Goal: Task Accomplishment & Management: Complete application form

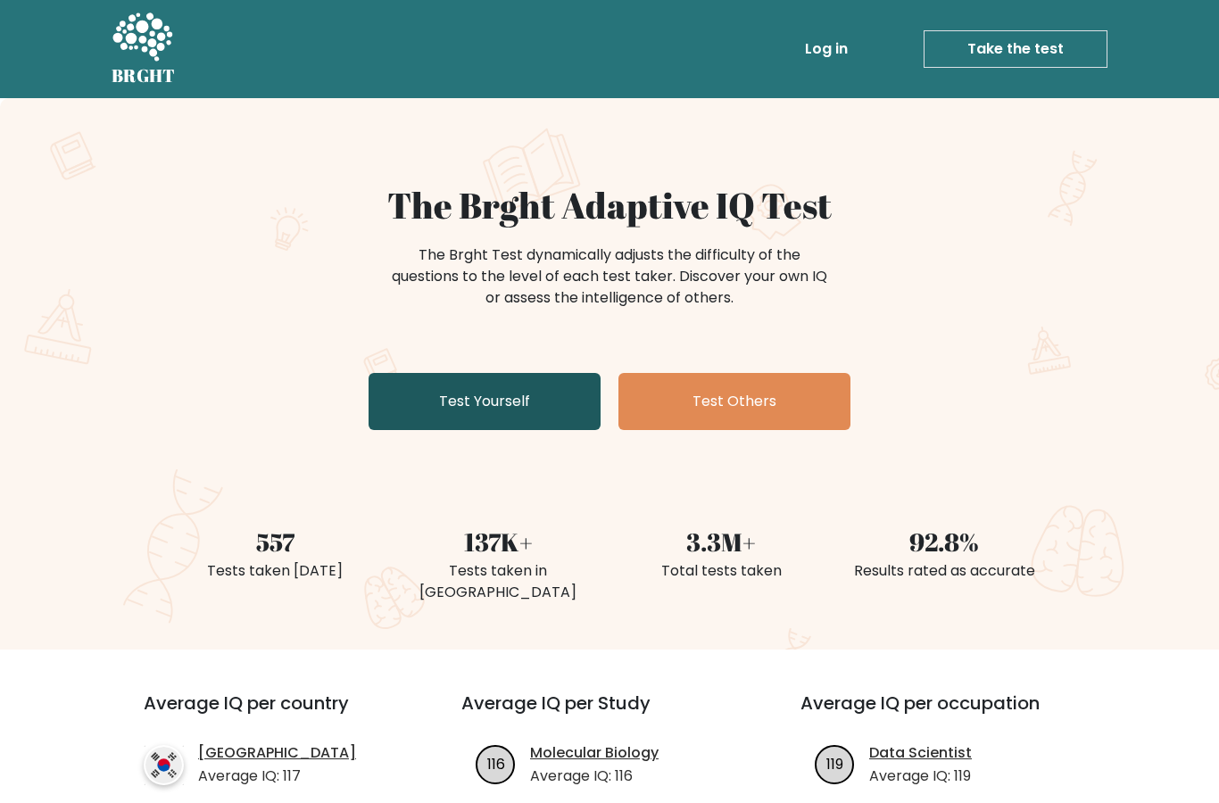
click at [483, 401] on link "Test Yourself" at bounding box center [484, 401] width 232 height 57
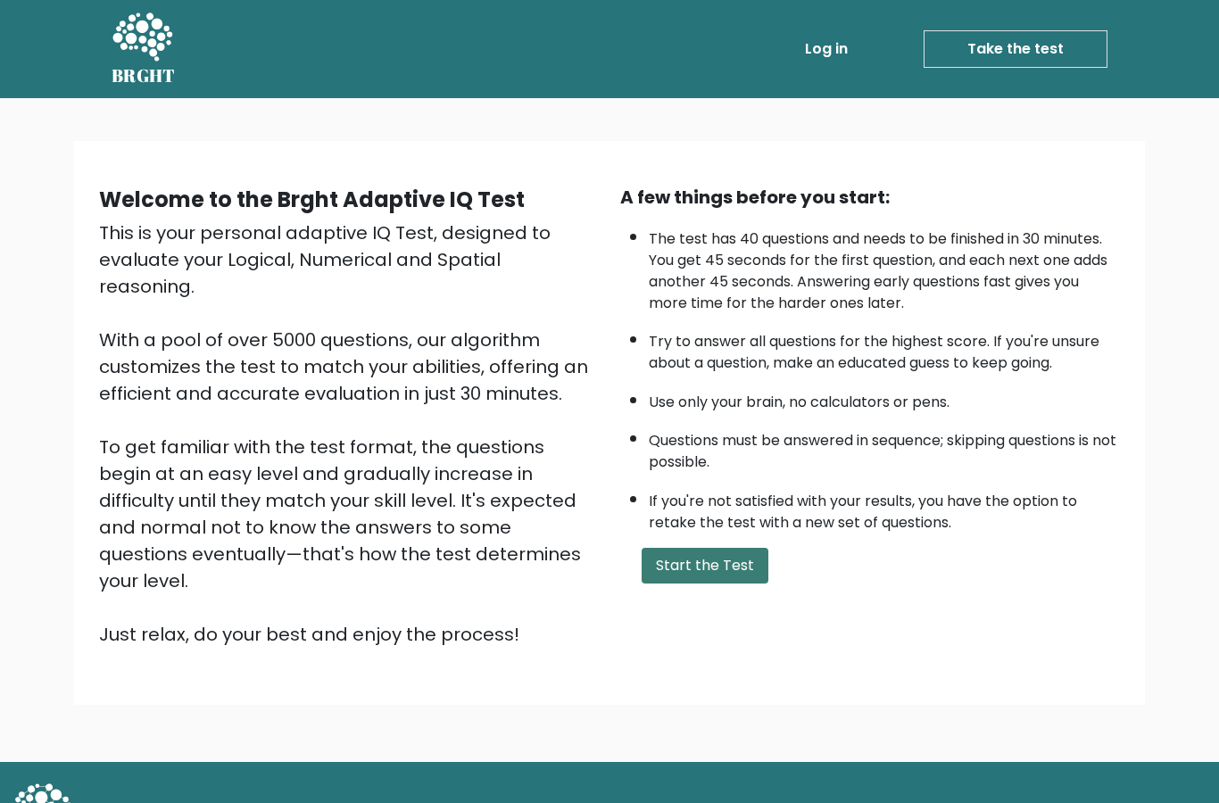
click at [729, 583] on button "Start the Test" at bounding box center [704, 566] width 127 height 36
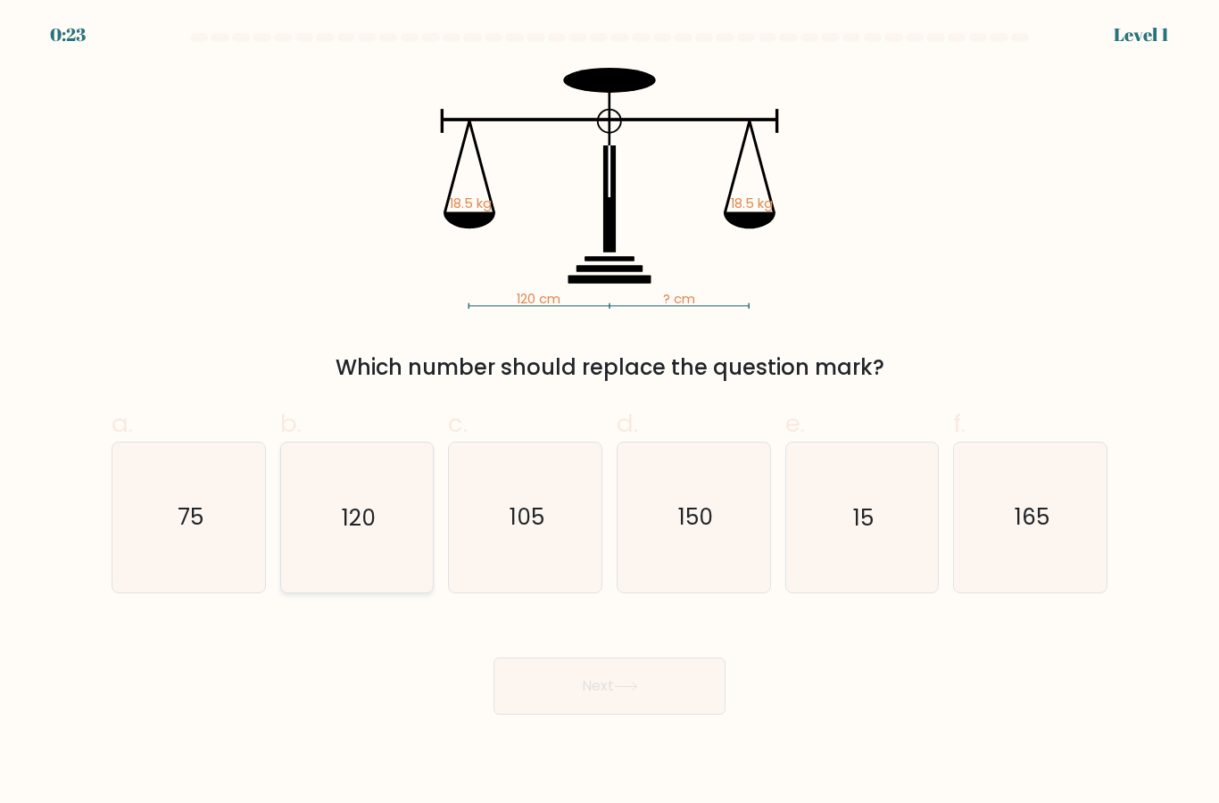
click at [378, 557] on icon "120" at bounding box center [356, 516] width 149 height 149
click at [609, 413] on input "b. 120" at bounding box center [609, 407] width 1 height 12
radio input "true"
click at [682, 715] on button "Next" at bounding box center [609, 685] width 232 height 57
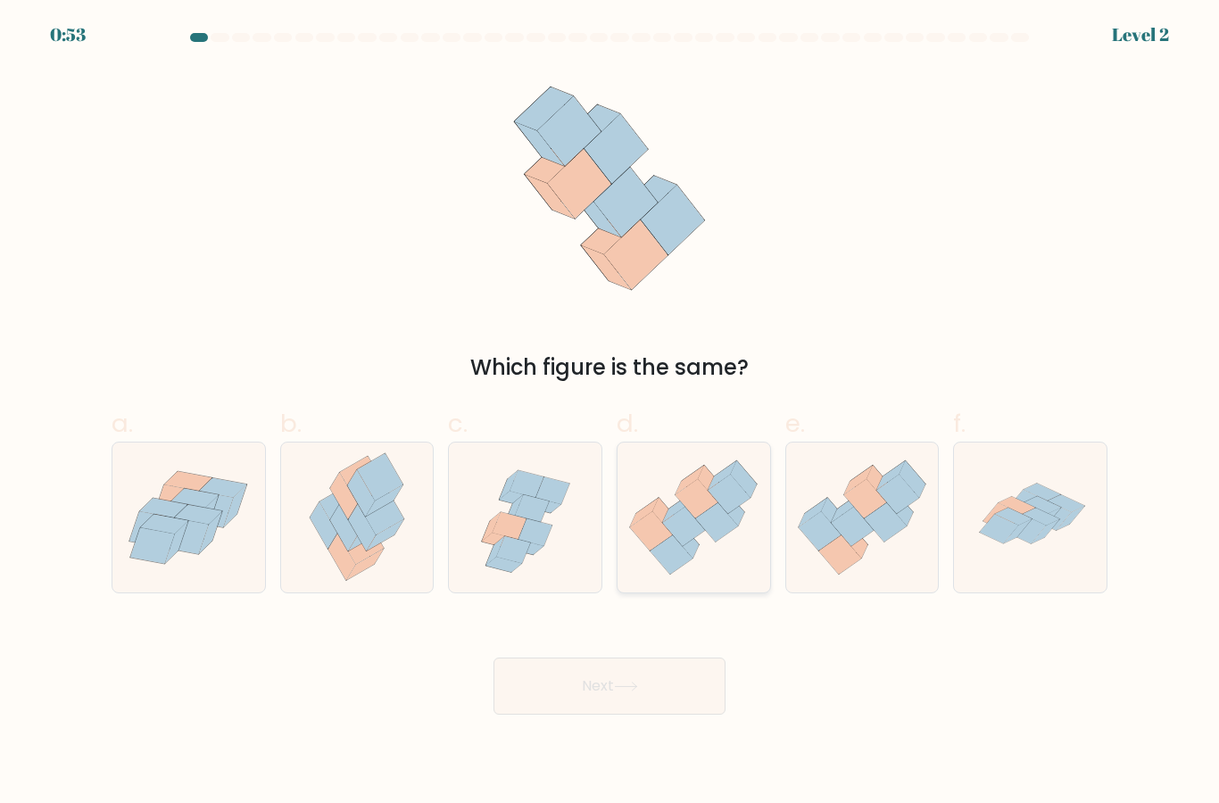
click at [705, 573] on icon at bounding box center [693, 517] width 153 height 131
click at [610, 413] on input "d." at bounding box center [609, 407] width 1 height 12
radio input "true"
click at [673, 715] on button "Next" at bounding box center [609, 685] width 232 height 57
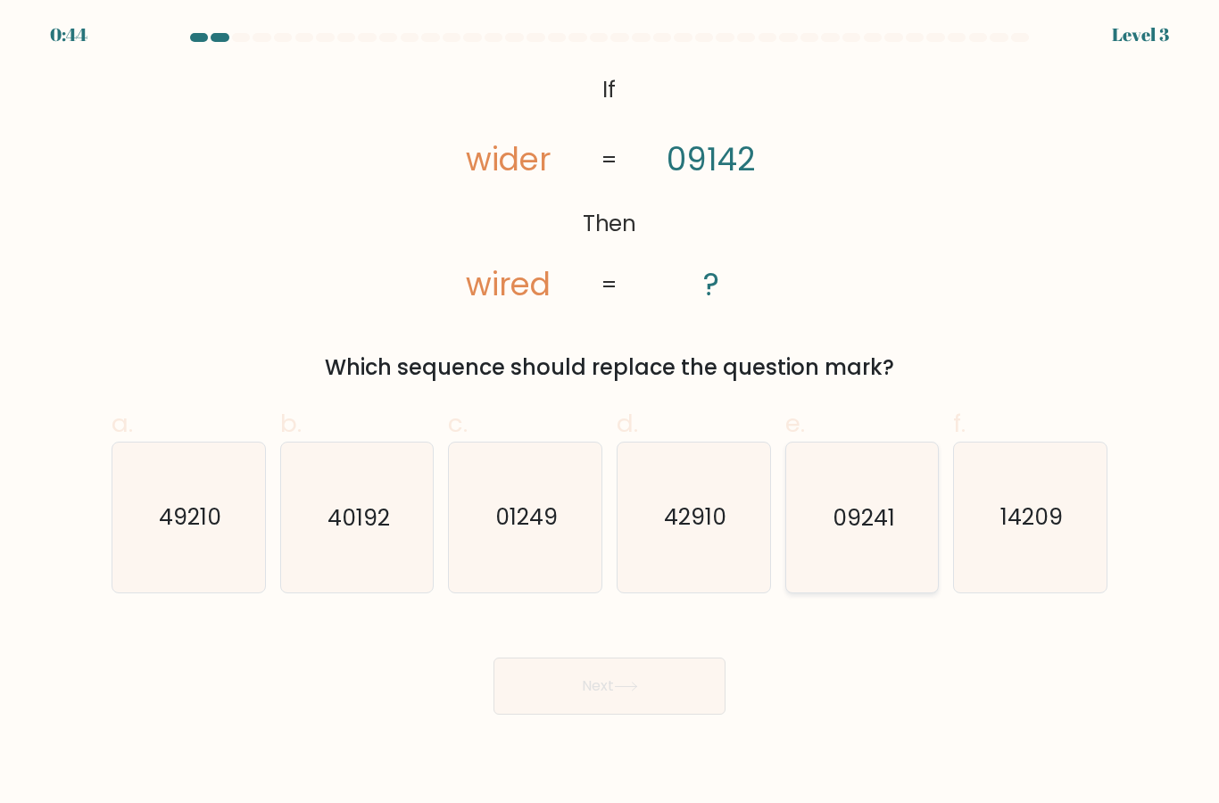
click at [852, 573] on icon "09241" at bounding box center [861, 516] width 149 height 149
click at [610, 413] on input "e. 09241" at bounding box center [609, 407] width 1 height 12
radio input "true"
click at [661, 715] on button "Next" at bounding box center [609, 685] width 232 height 57
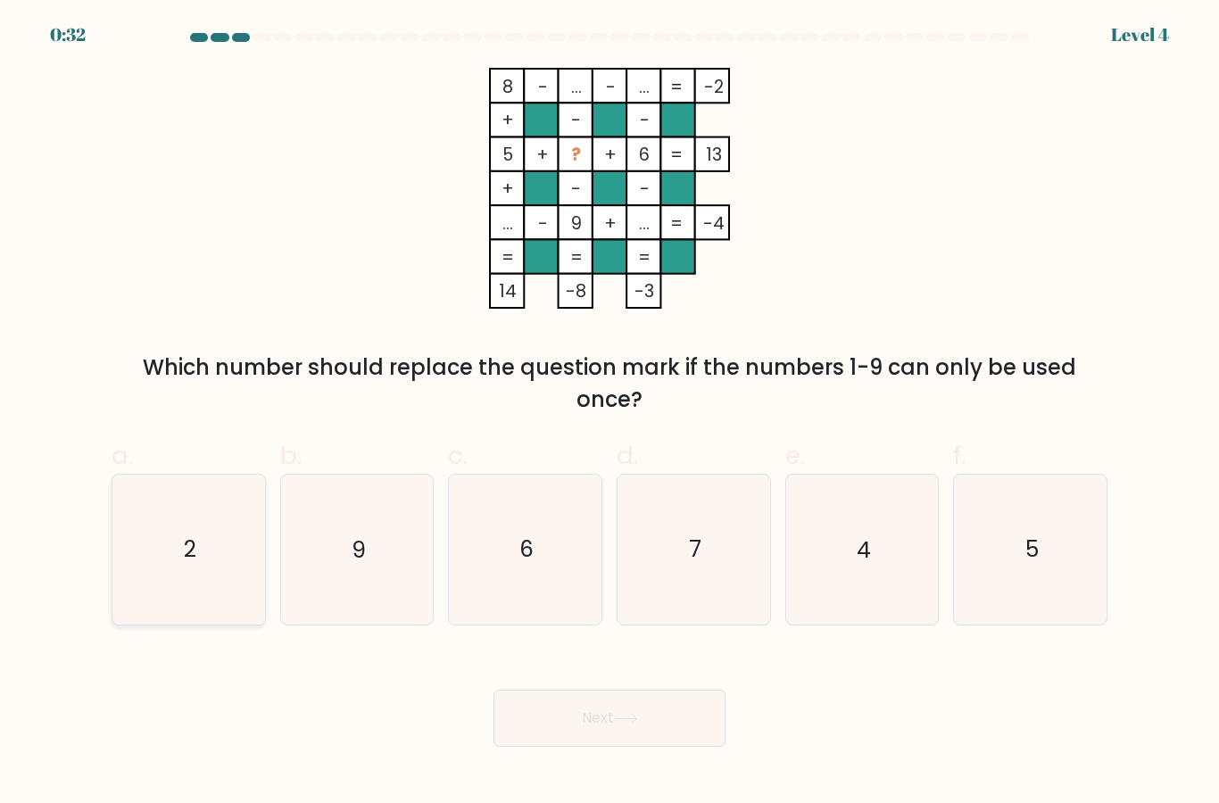
click at [193, 608] on icon "2" at bounding box center [188, 549] width 149 height 149
click at [609, 413] on input "a. 2" at bounding box center [609, 407] width 1 height 12
radio input "true"
click at [517, 747] on button "Next" at bounding box center [609, 718] width 232 height 57
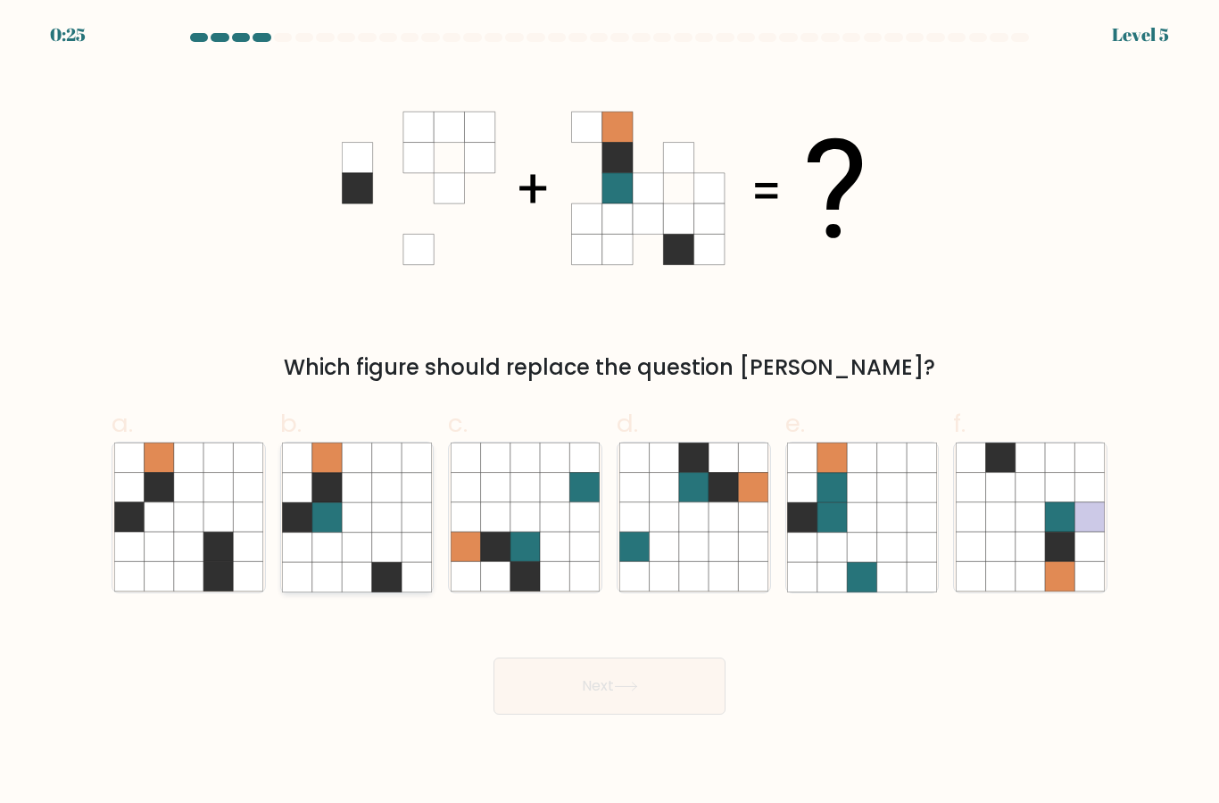
click at [361, 562] on icon at bounding box center [356, 547] width 29 height 29
click at [609, 413] on input "b." at bounding box center [609, 407] width 1 height 12
radio input "true"
click at [674, 715] on button "Next" at bounding box center [609, 685] width 232 height 57
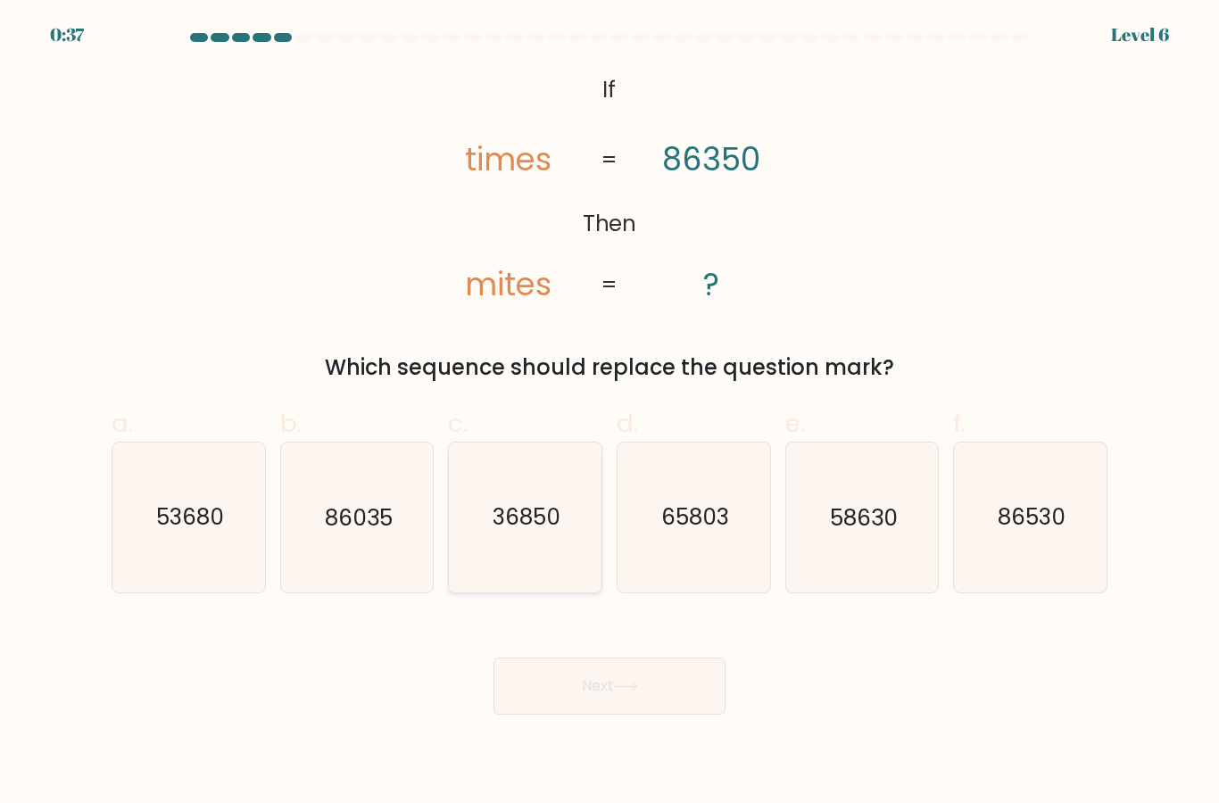
click at [548, 566] on icon "36850" at bounding box center [525, 516] width 149 height 149
click at [609, 413] on input "c. 36850" at bounding box center [609, 407] width 1 height 12
radio input "true"
click at [563, 715] on button "Next" at bounding box center [609, 685] width 232 height 57
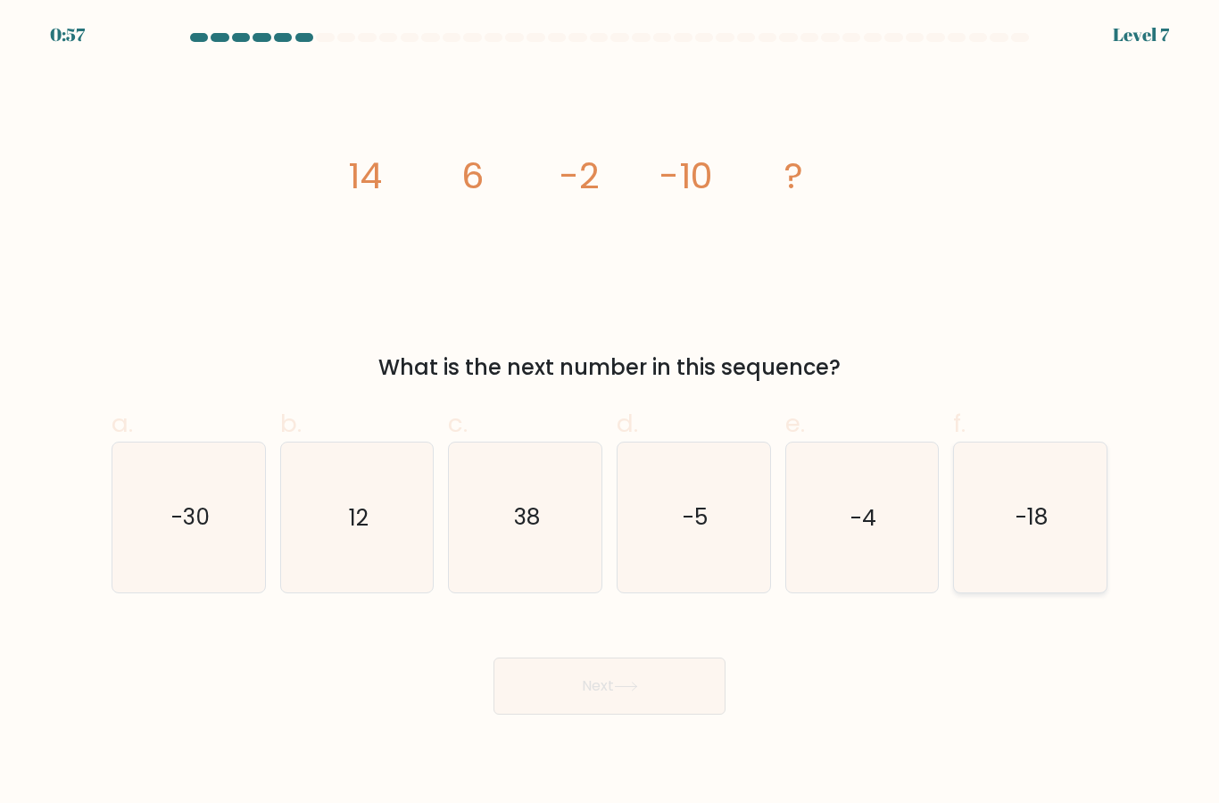
click at [1013, 567] on icon "-18" at bounding box center [1029, 516] width 149 height 149
click at [610, 413] on input "f. -18" at bounding box center [609, 407] width 1 height 12
radio input "true"
click at [600, 757] on body "0:56 Level 7" at bounding box center [609, 401] width 1219 height 803
click at [575, 715] on button "Next" at bounding box center [609, 685] width 232 height 57
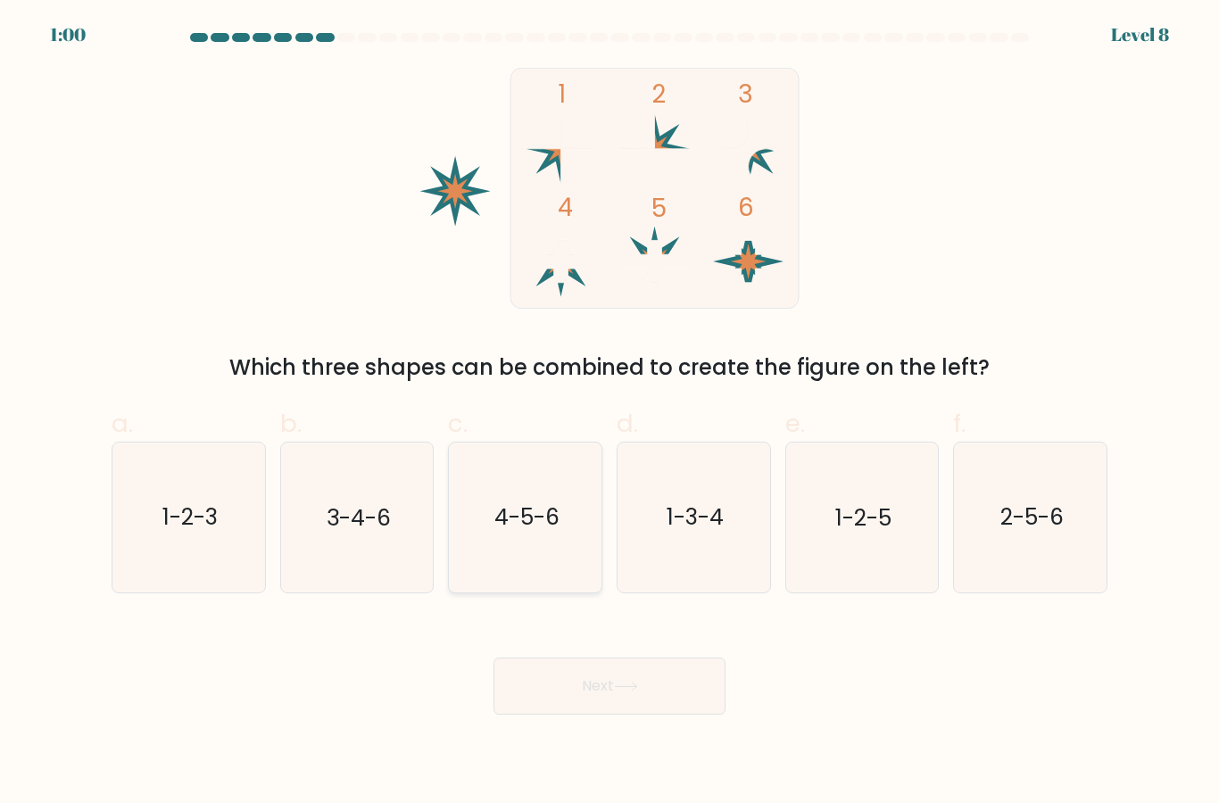
click at [551, 570] on icon "4-5-6" at bounding box center [525, 516] width 149 height 149
click at [609, 413] on input "c. 4-5-6" at bounding box center [609, 407] width 1 height 12
radio input "true"
click at [669, 715] on button "Next" at bounding box center [609, 685] width 232 height 57
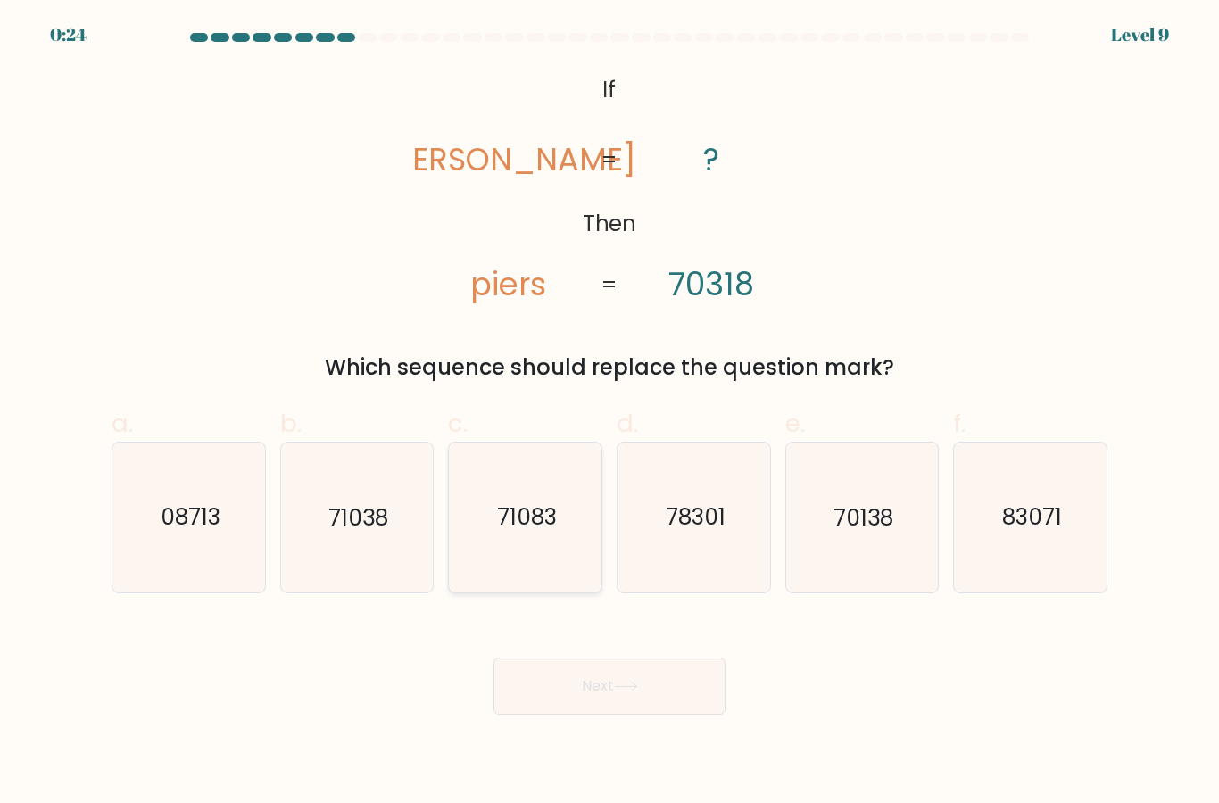
click at [508, 592] on div "71083" at bounding box center [525, 517] width 154 height 151
click at [609, 413] on input "c. 71083" at bounding box center [609, 407] width 1 height 12
radio input "true"
click at [583, 715] on button "Next" at bounding box center [609, 685] width 232 height 57
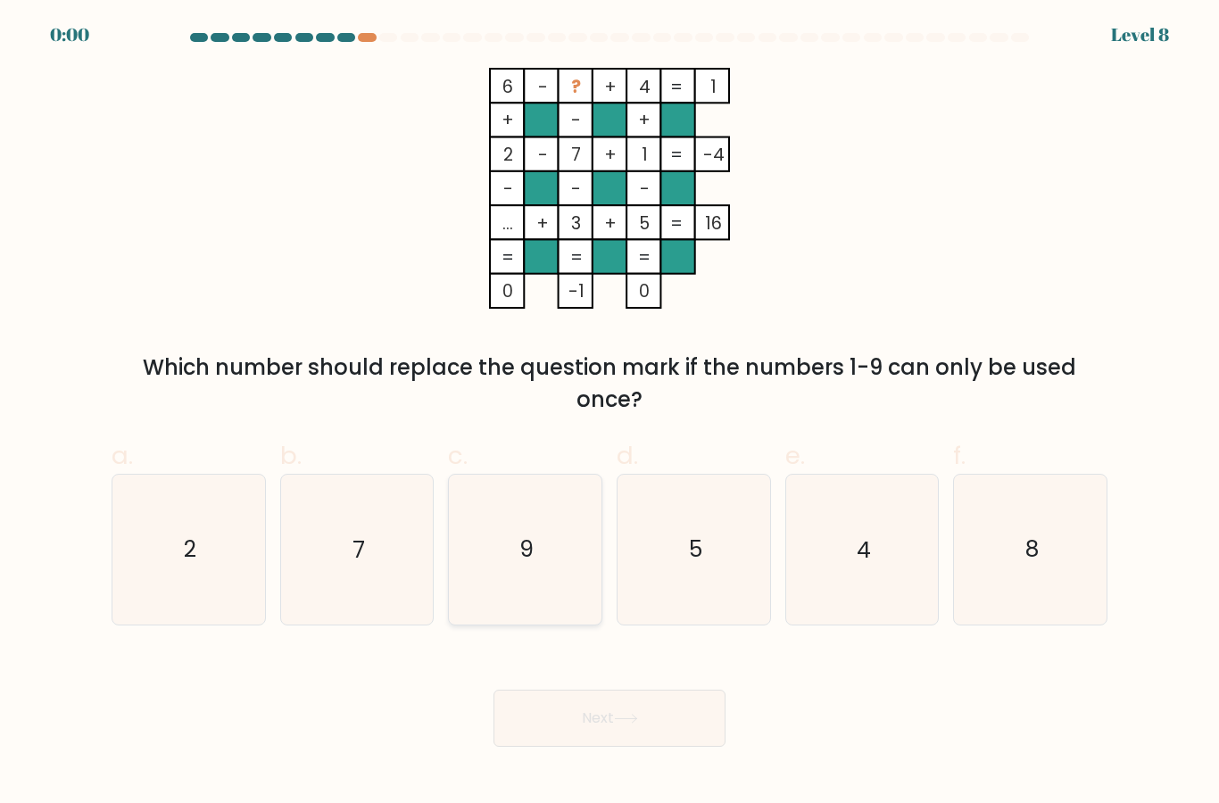
click at [524, 597] on icon "9" at bounding box center [525, 549] width 149 height 149
click at [609, 413] on input "c. 9" at bounding box center [609, 407] width 1 height 12
radio input "true"
click at [512, 740] on div "Next" at bounding box center [609, 697] width 1017 height 100
